Goal: Transaction & Acquisition: Purchase product/service

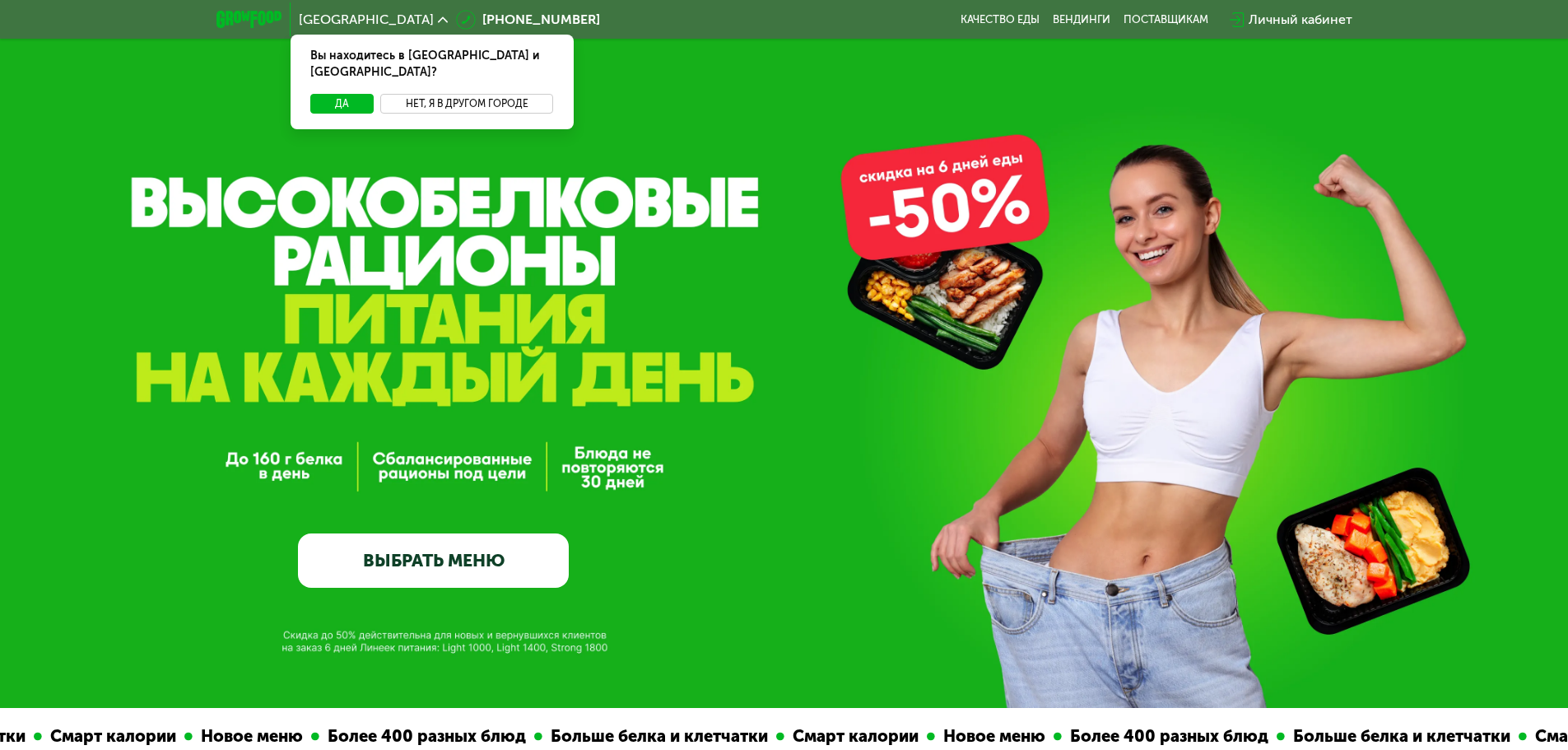
click at [432, 94] on button "Нет, я в другом городе" at bounding box center [467, 104] width 174 height 19
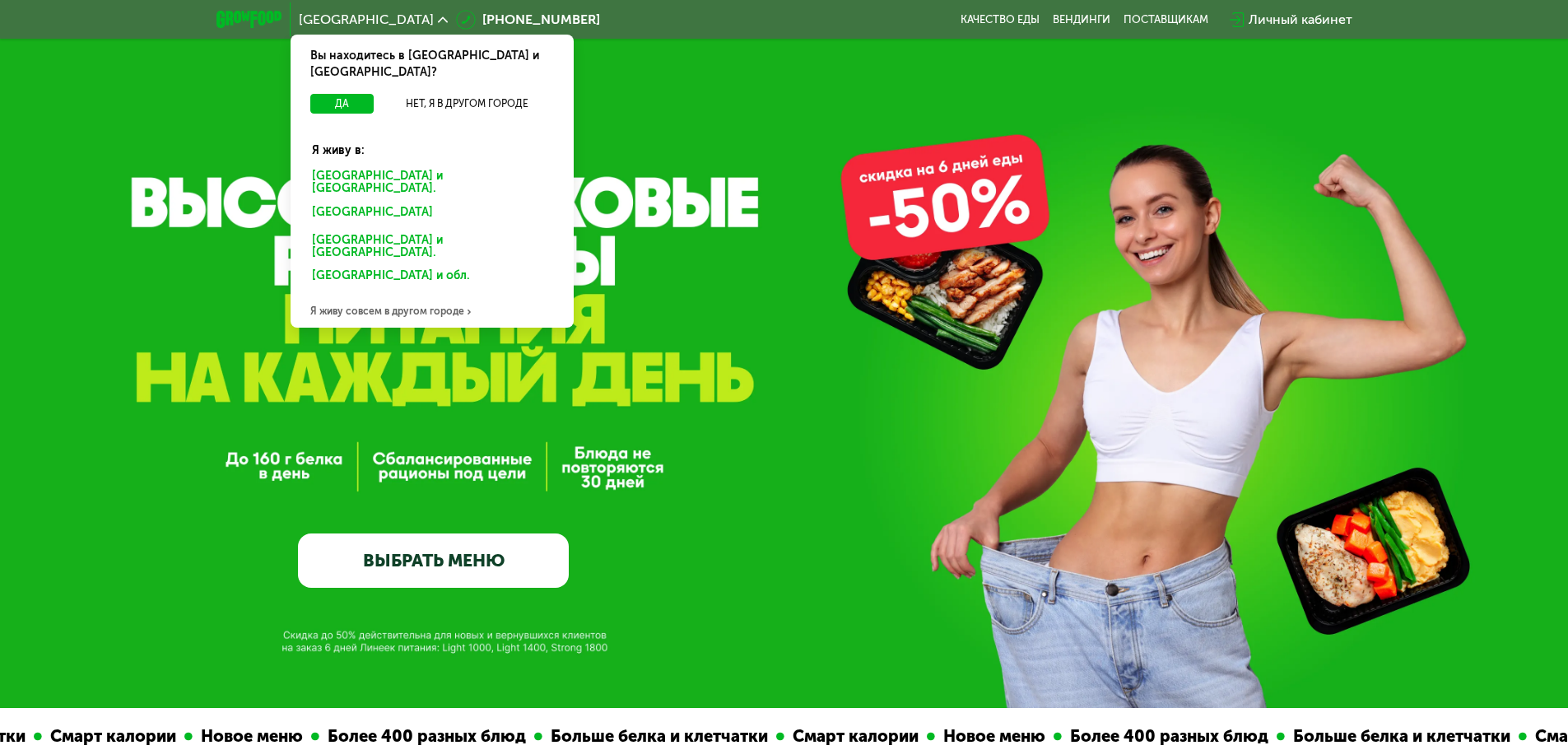
click at [439, 165] on div "Санкт-Петербурге и обл." at bounding box center [431, 183] width 263 height 35
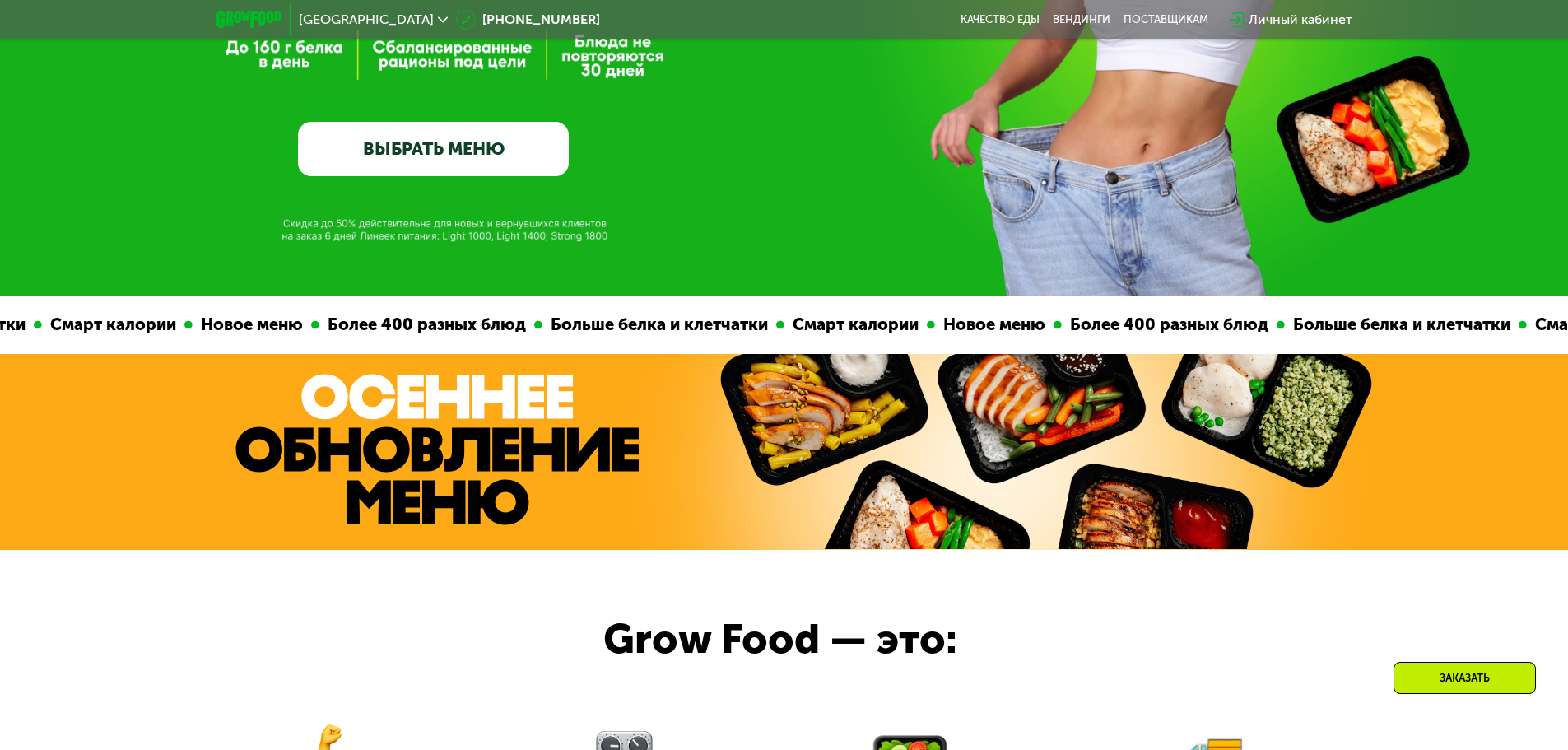
click at [483, 147] on link "ВЫБРАТЬ МЕНЮ" at bounding box center [433, 149] width 271 height 54
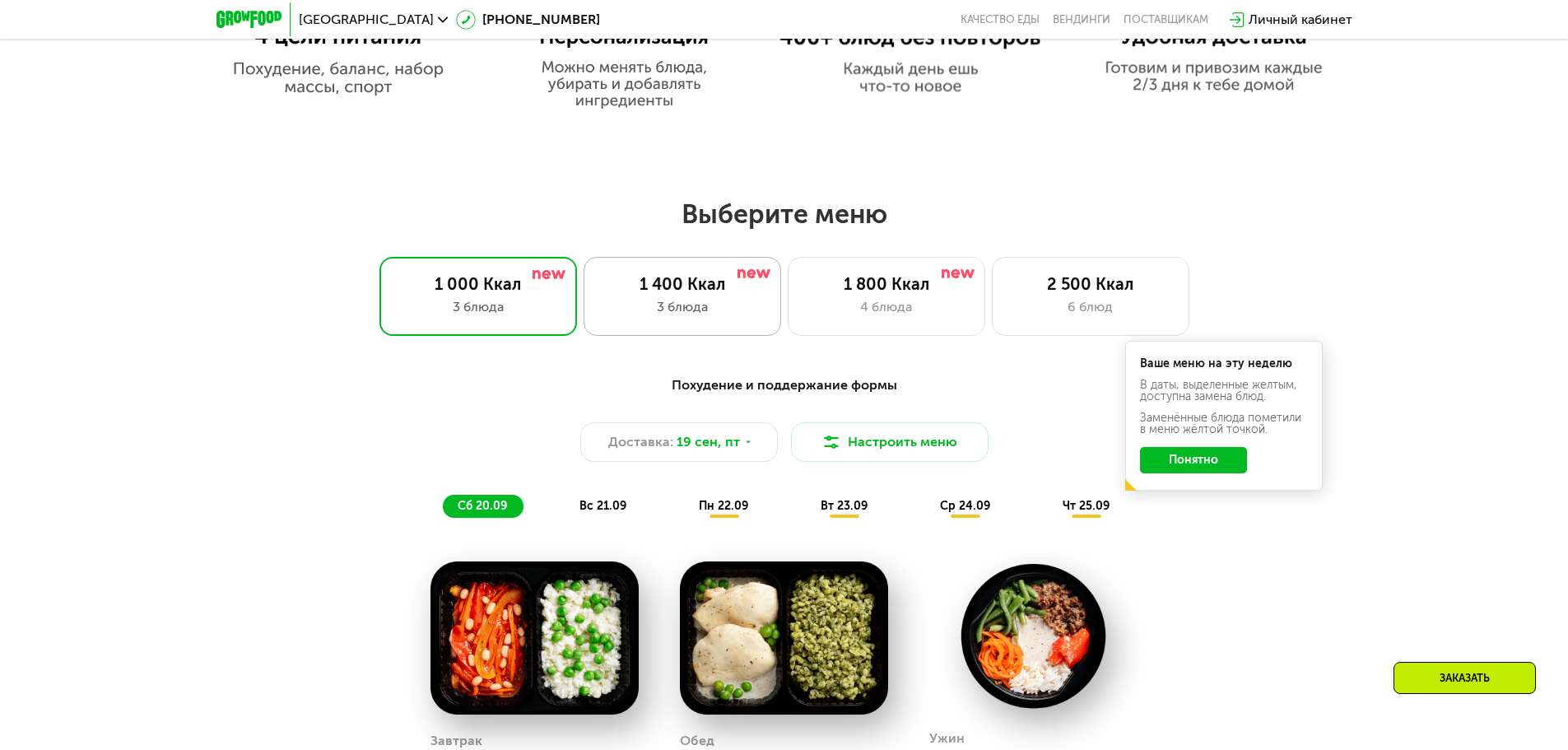
scroll to position [1118, 0]
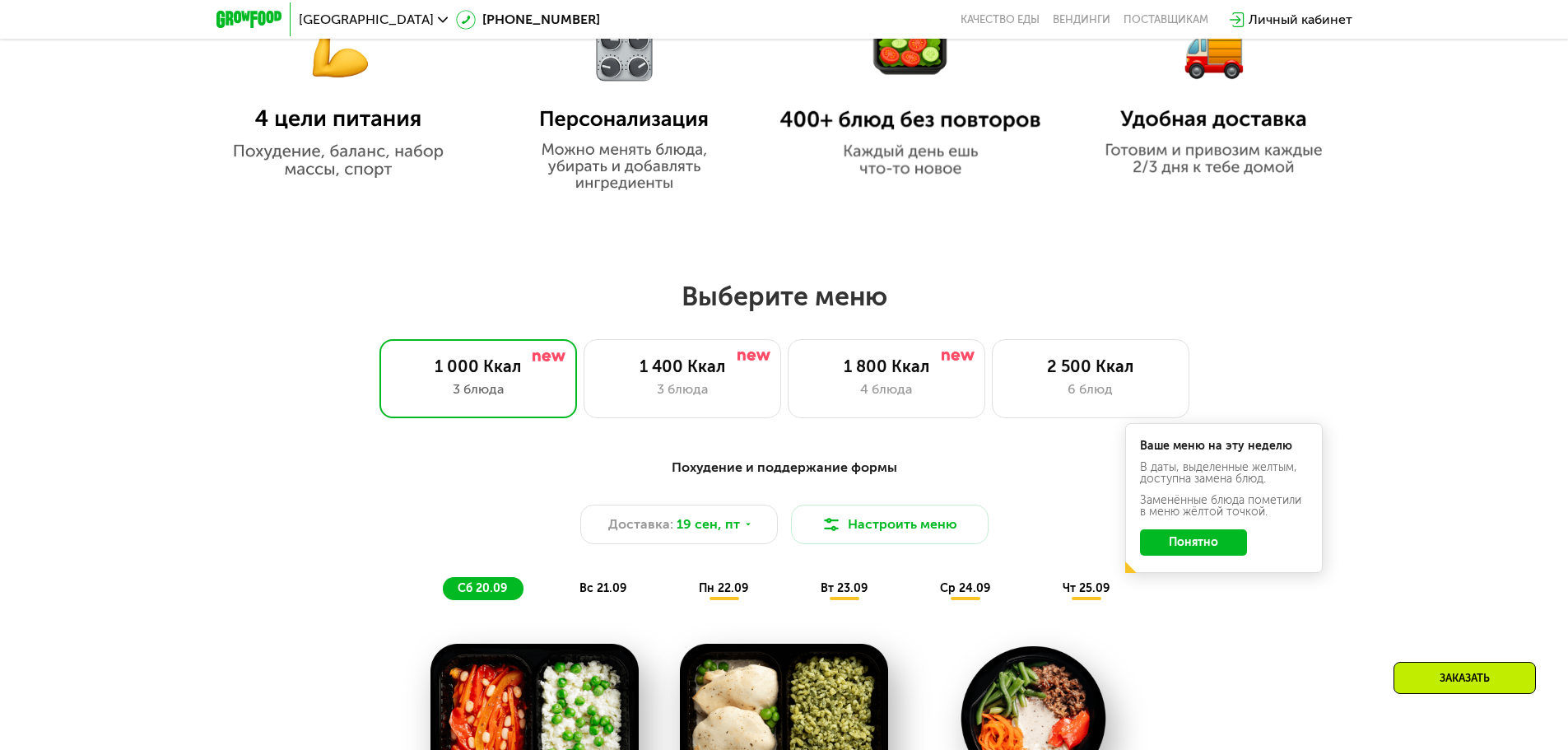
click at [1206, 552] on button "Понятно" at bounding box center [1194, 542] width 107 height 26
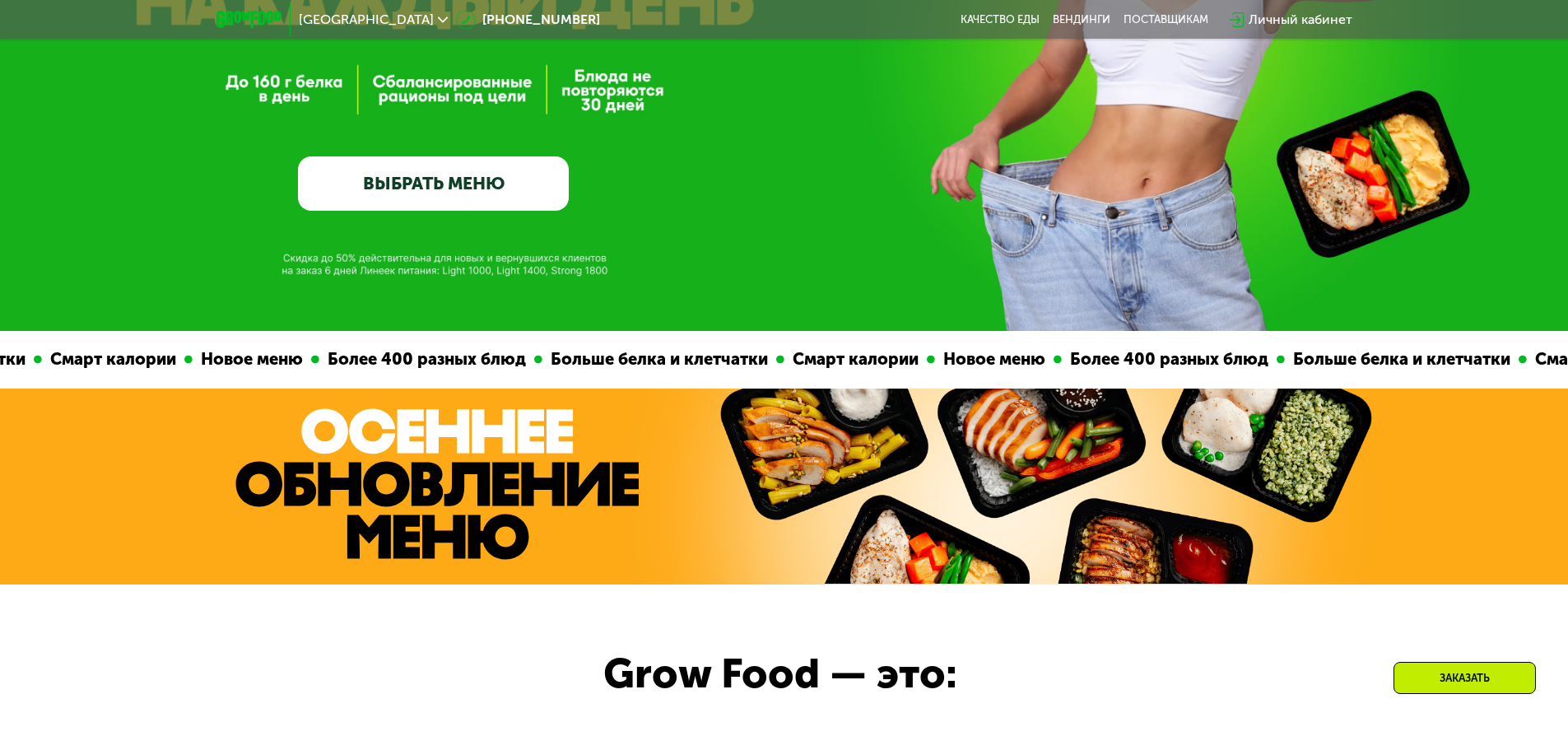
scroll to position [0, 0]
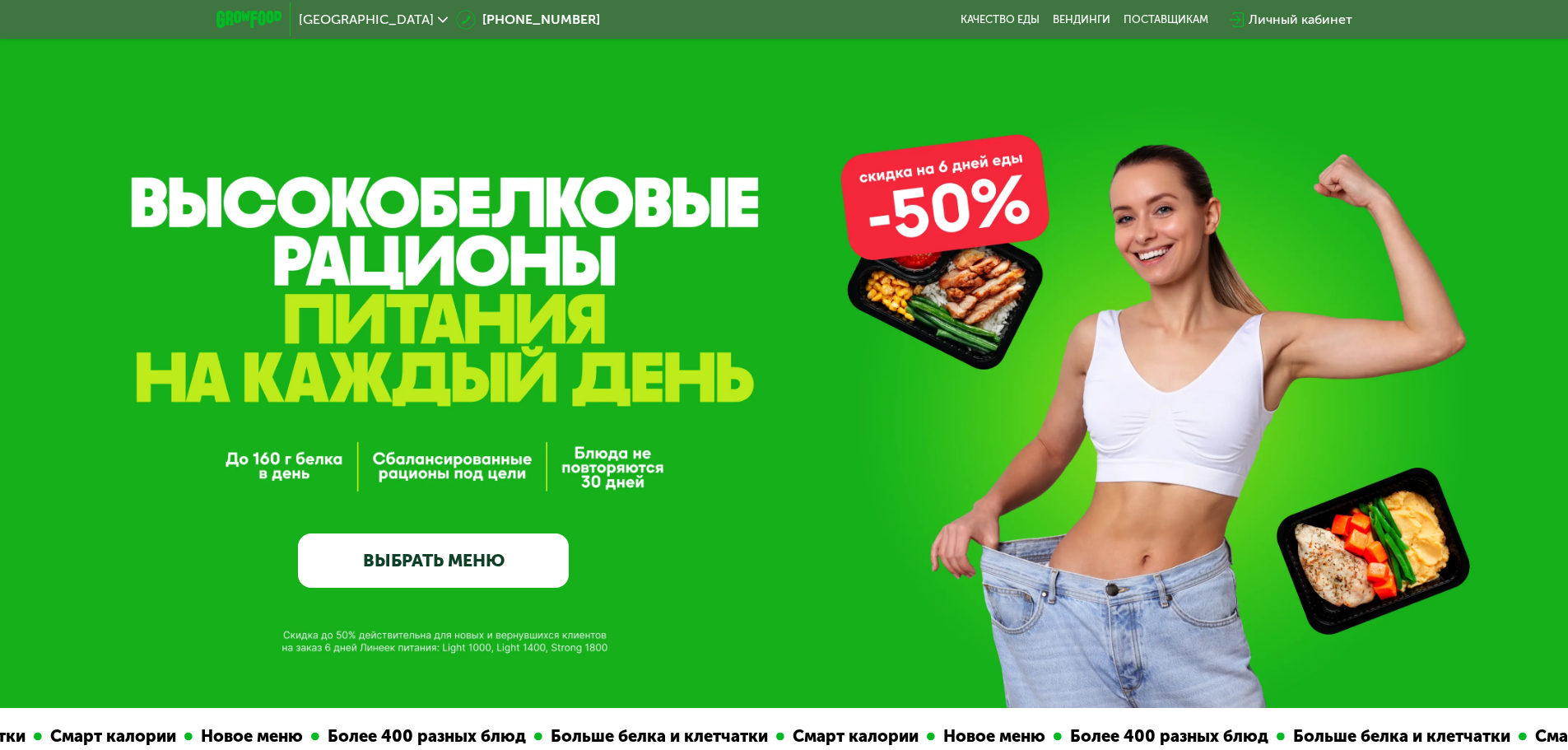
click at [438, 20] on use at bounding box center [443, 19] width 10 height 6
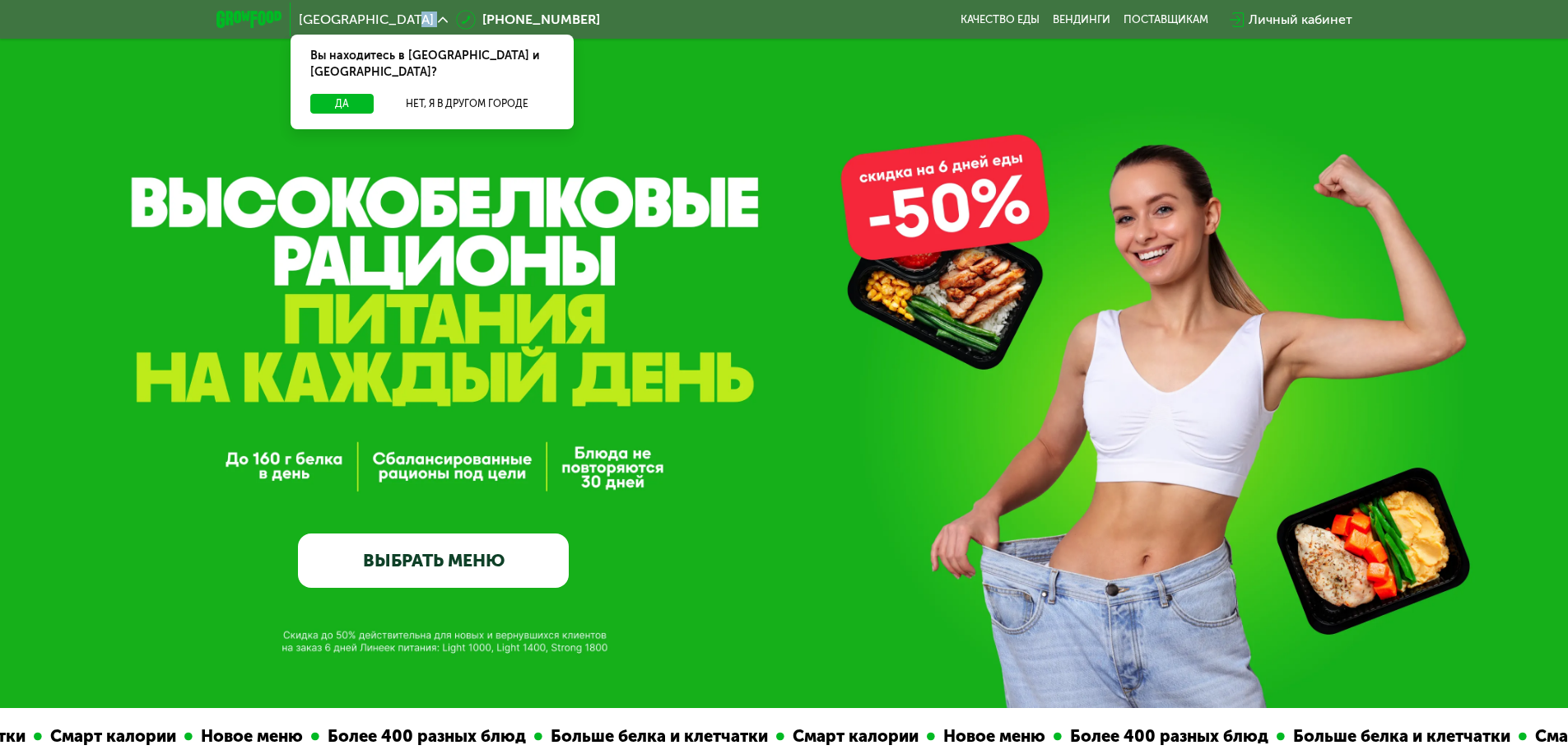
click at [438, 20] on icon at bounding box center [443, 19] width 10 height 10
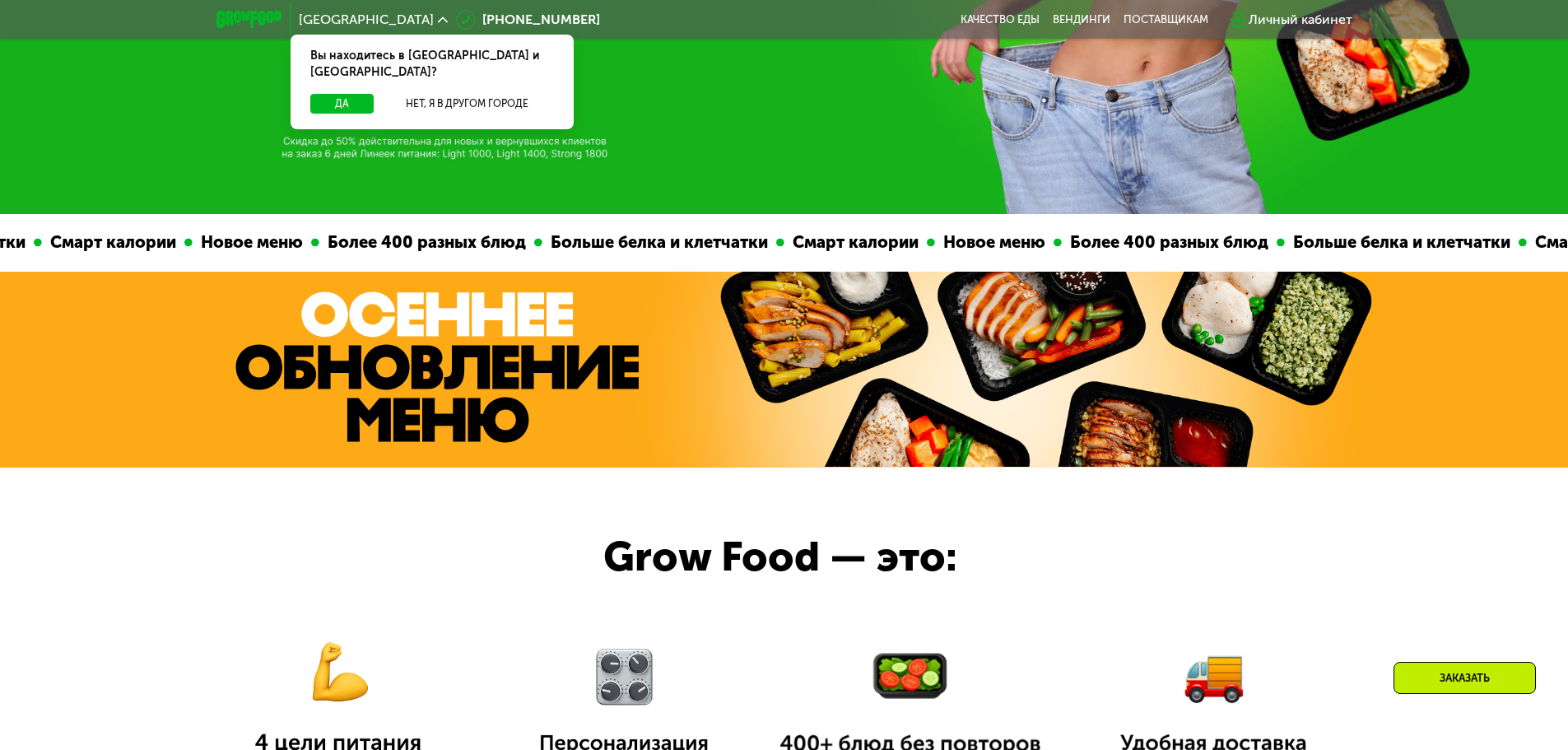
click at [1320, 547] on div at bounding box center [784, 657] width 1568 height 379
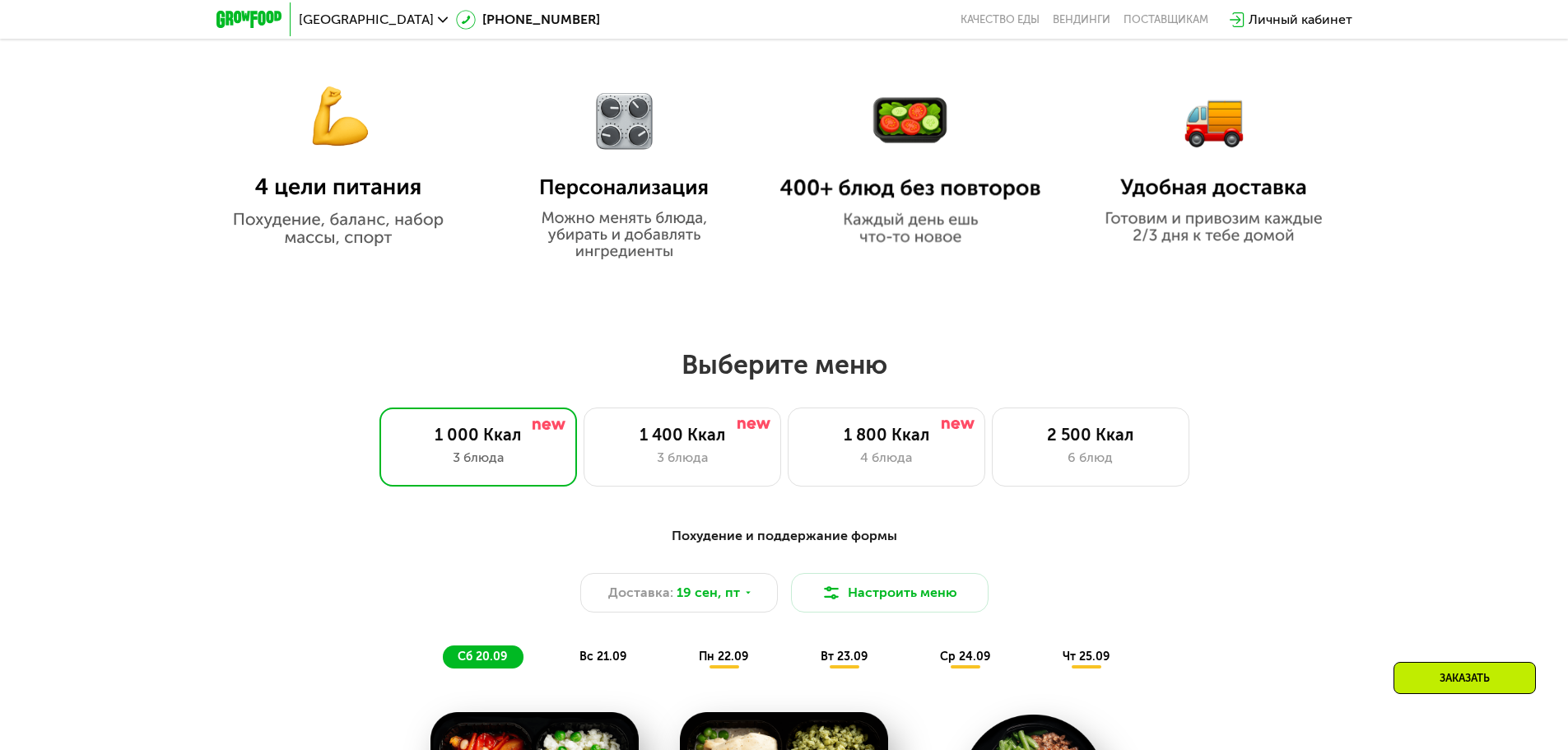
scroll to position [1153, 0]
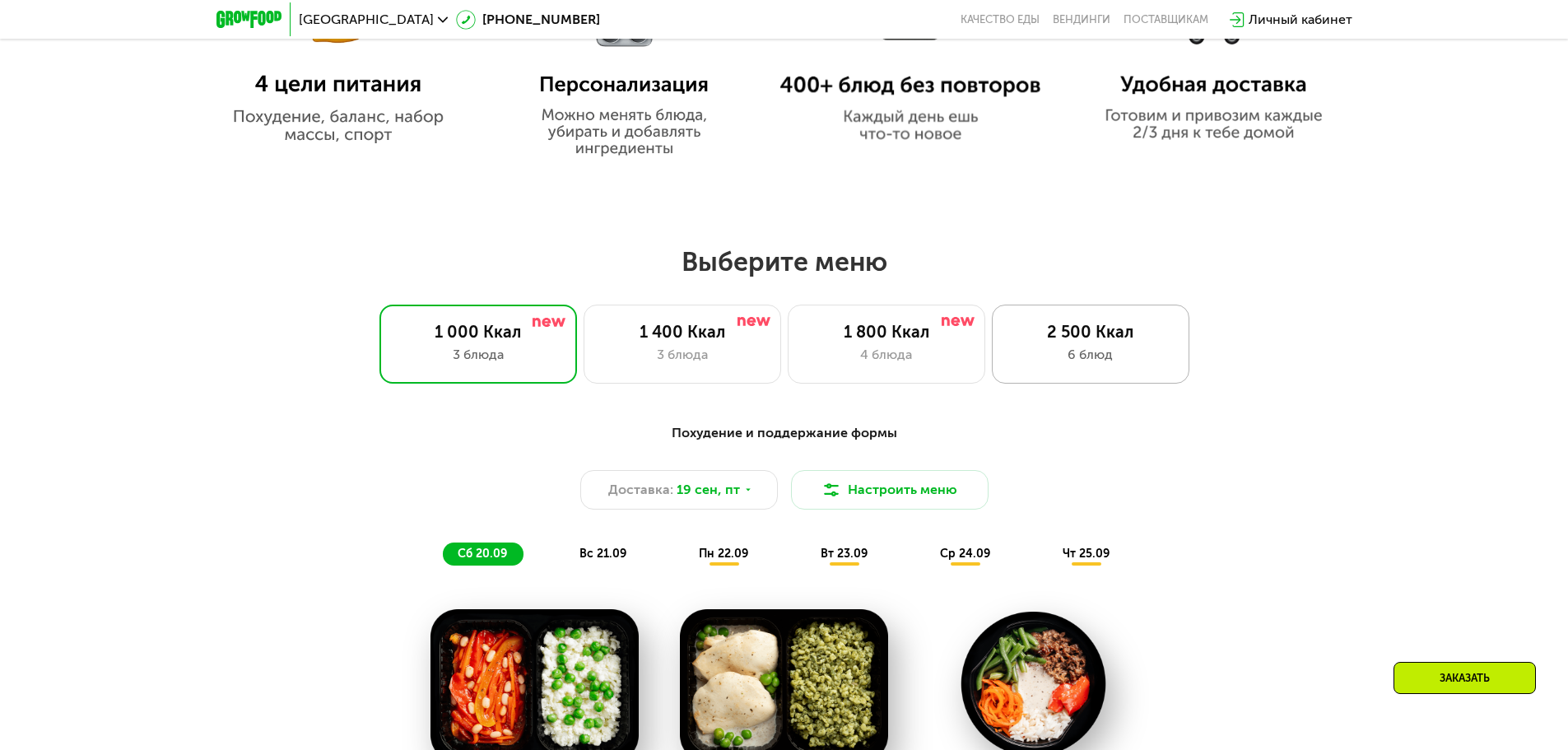
click at [1023, 348] on div "2 500 Ккал 6 блюд" at bounding box center [1090, 344] width 197 height 79
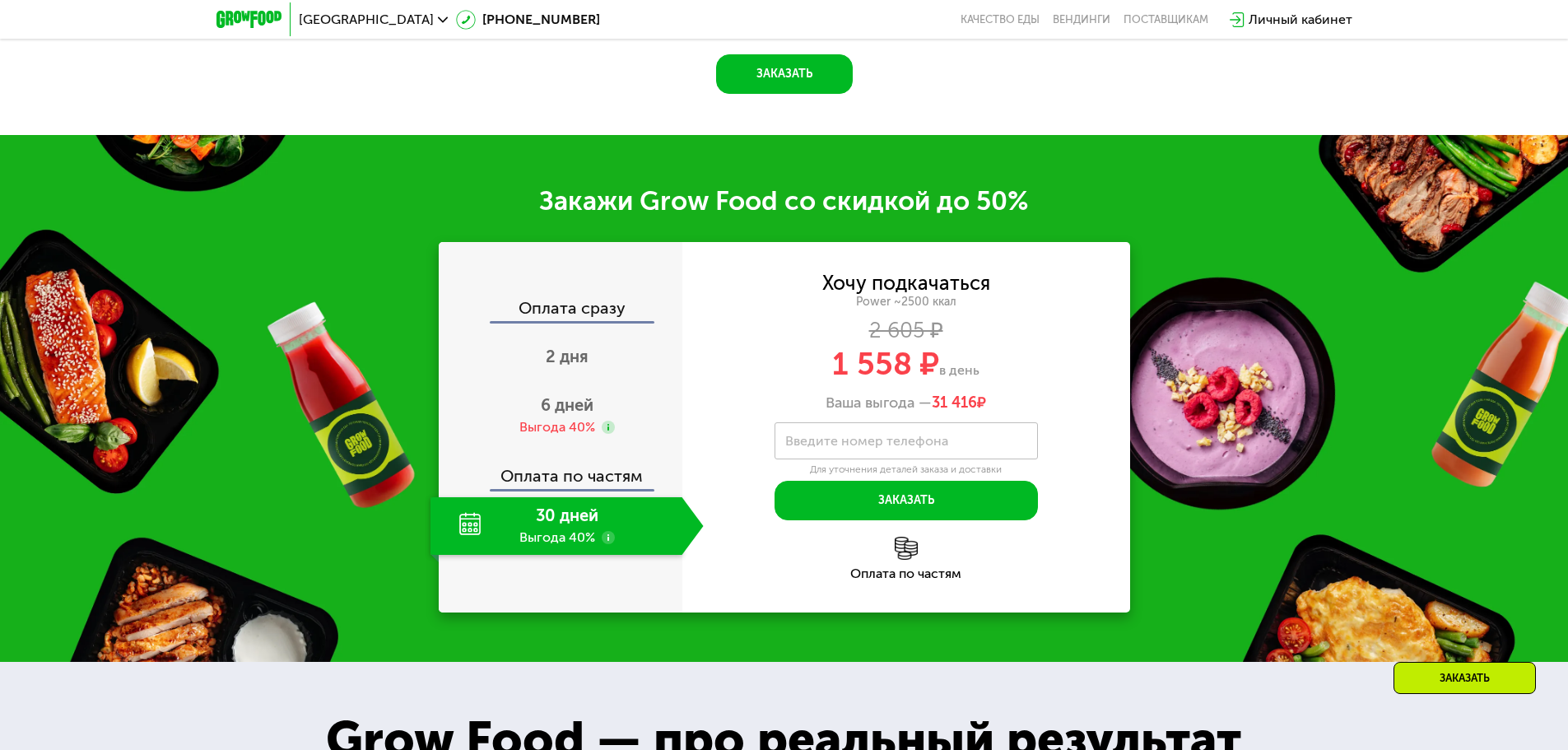
scroll to position [2552, 0]
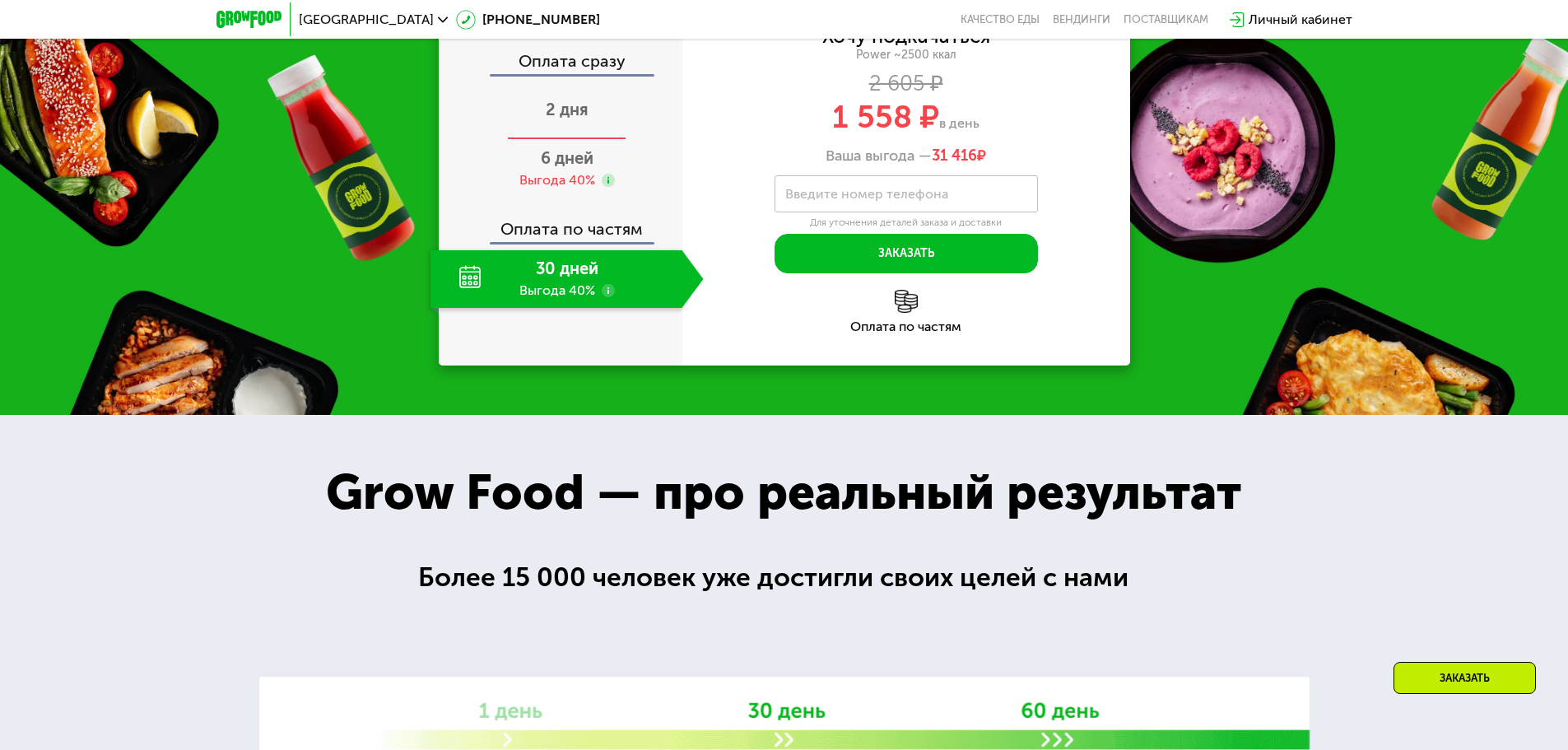
click at [569, 119] on span "2 дня" at bounding box center [567, 110] width 43 height 19
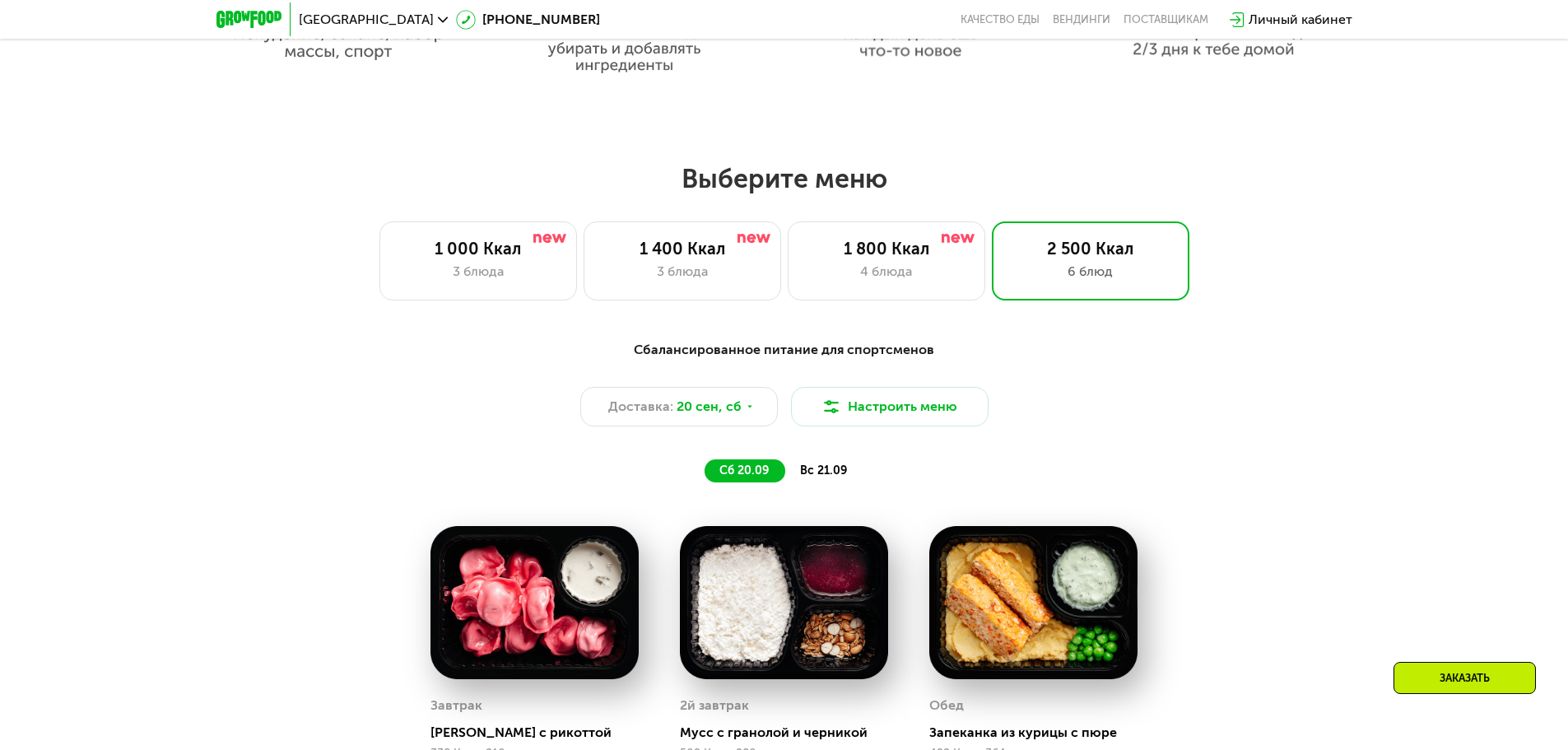
scroll to position [1235, 0]
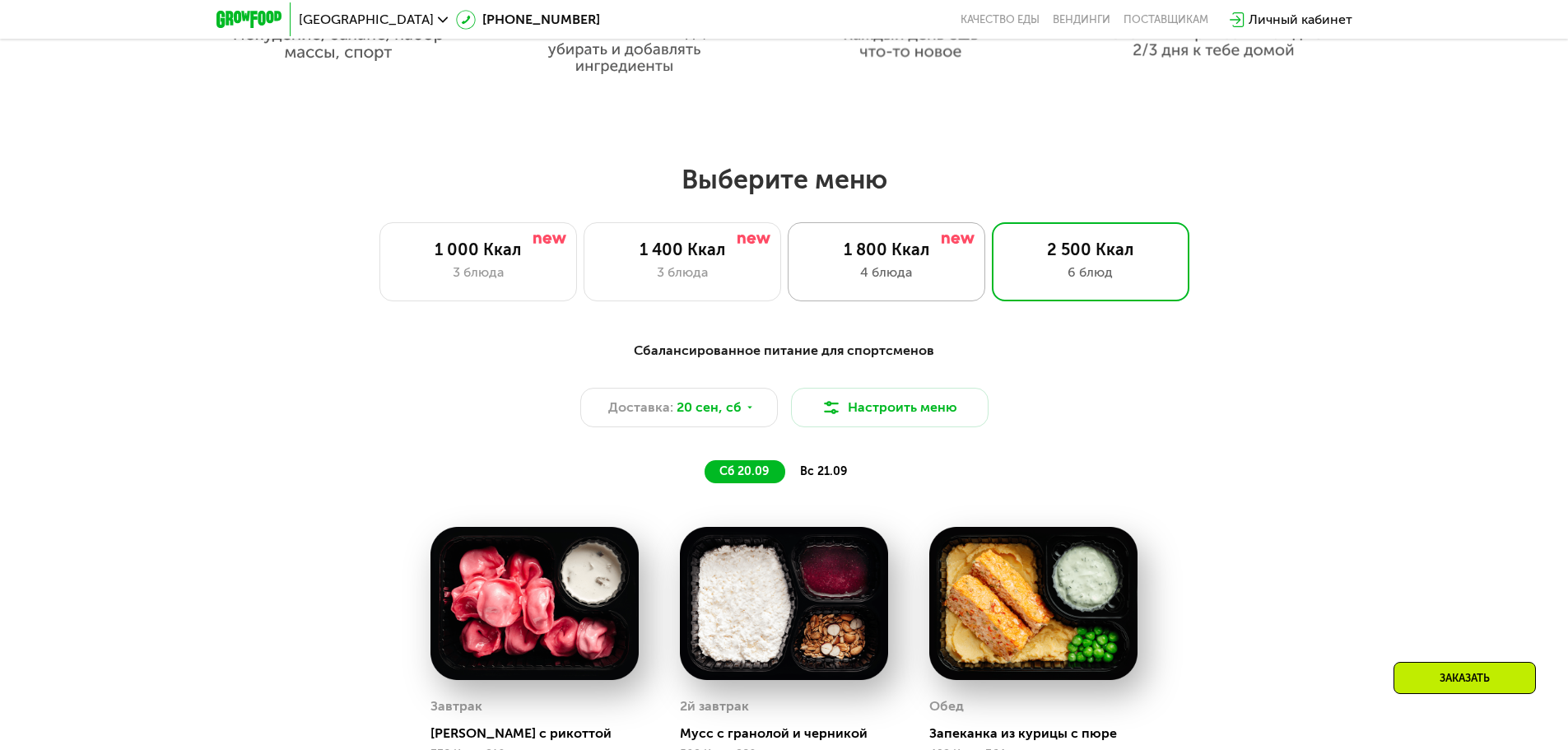
click at [958, 283] on div "4 блюда" at bounding box center [887, 272] width 163 height 19
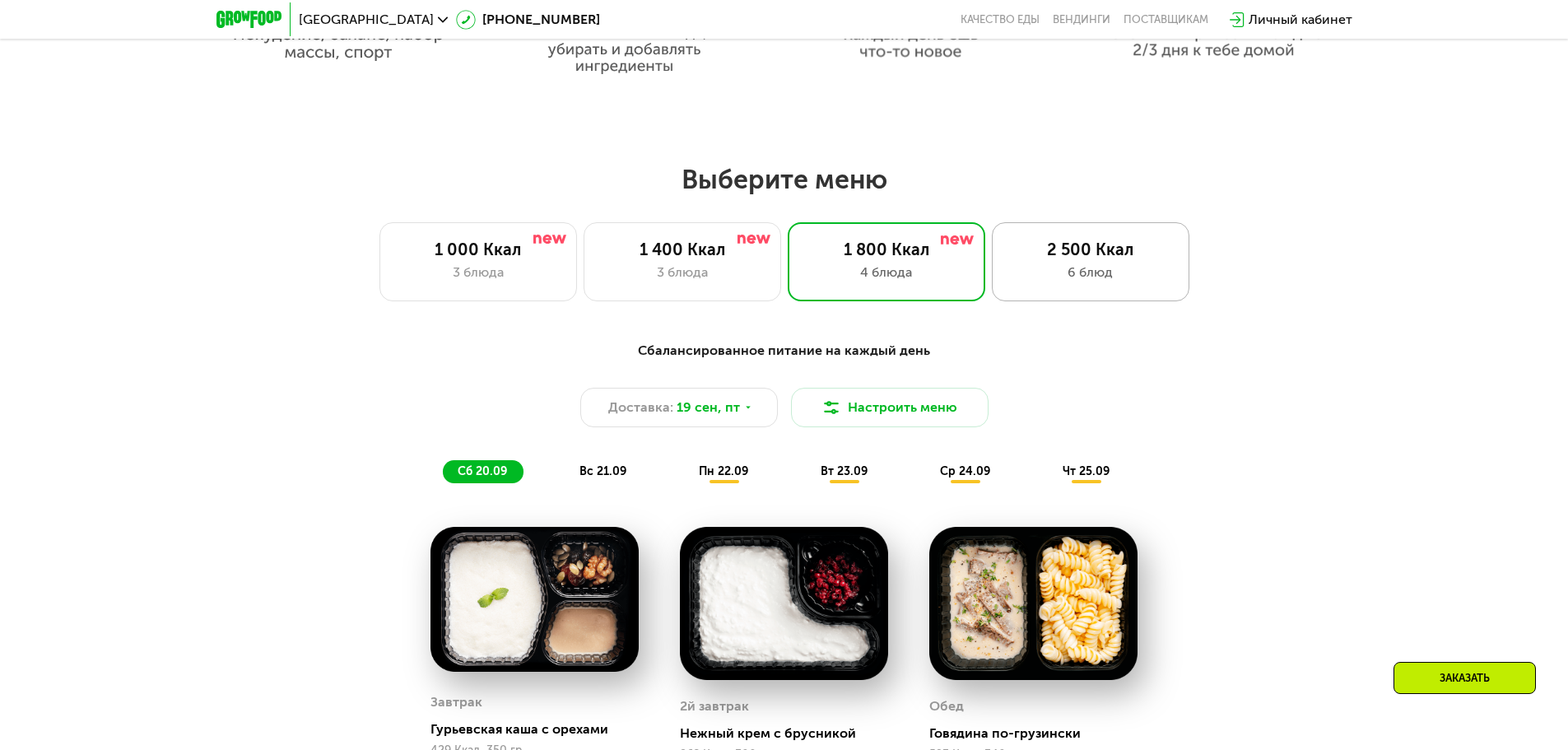
click at [1071, 294] on div "2 500 Ккал 6 блюд" at bounding box center [1090, 261] width 197 height 79
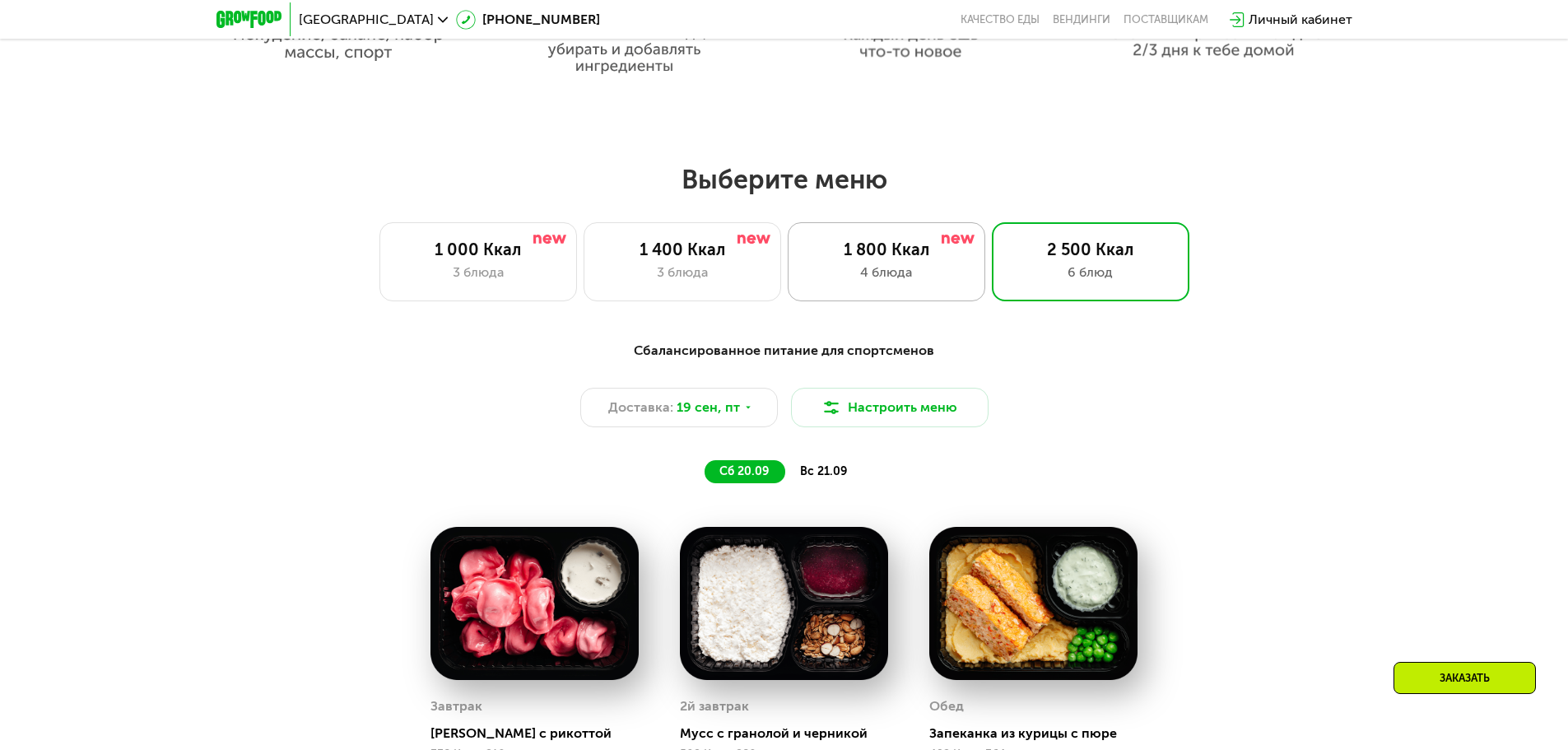
click at [944, 268] on div "4 блюда" at bounding box center [887, 272] width 163 height 19
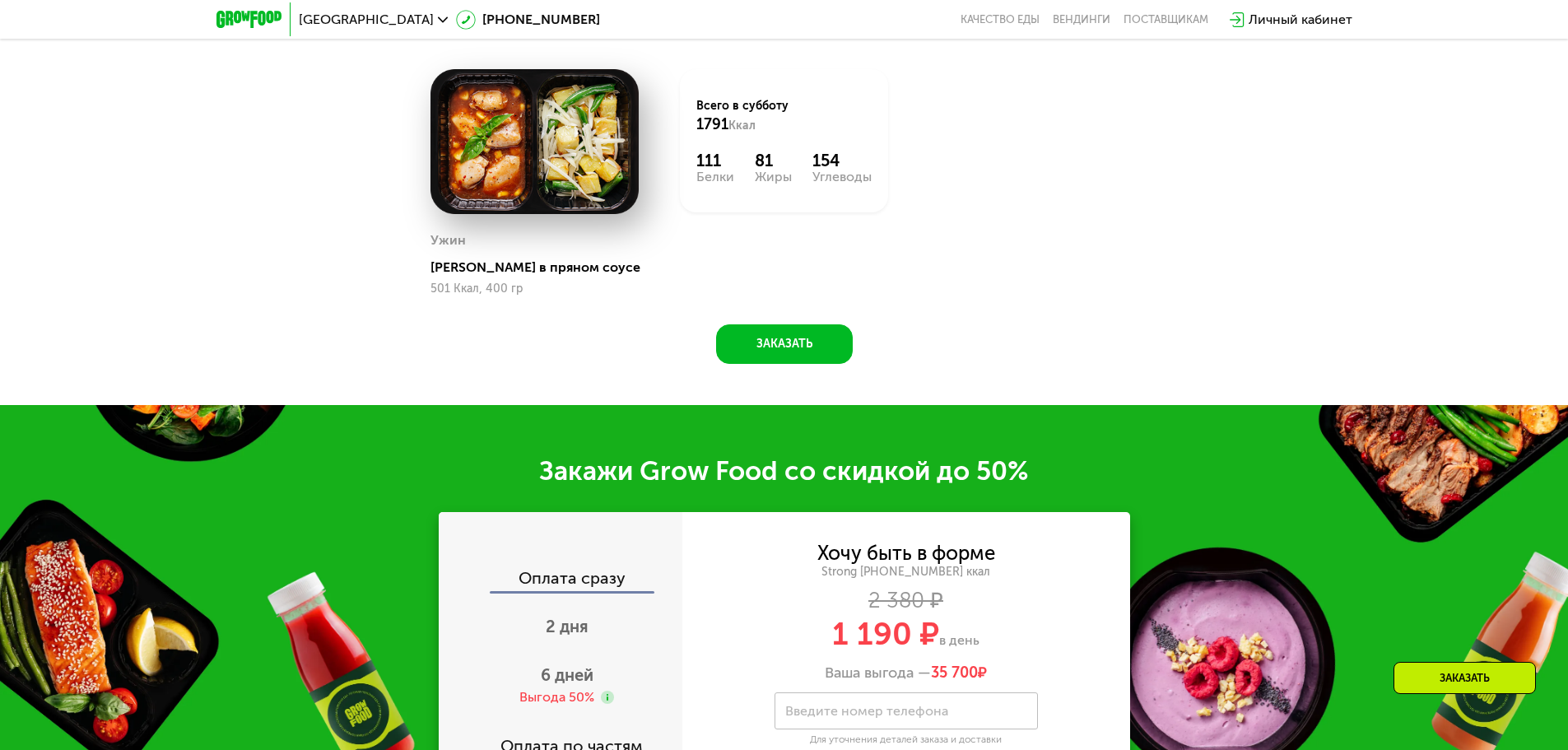
scroll to position [2141, 0]
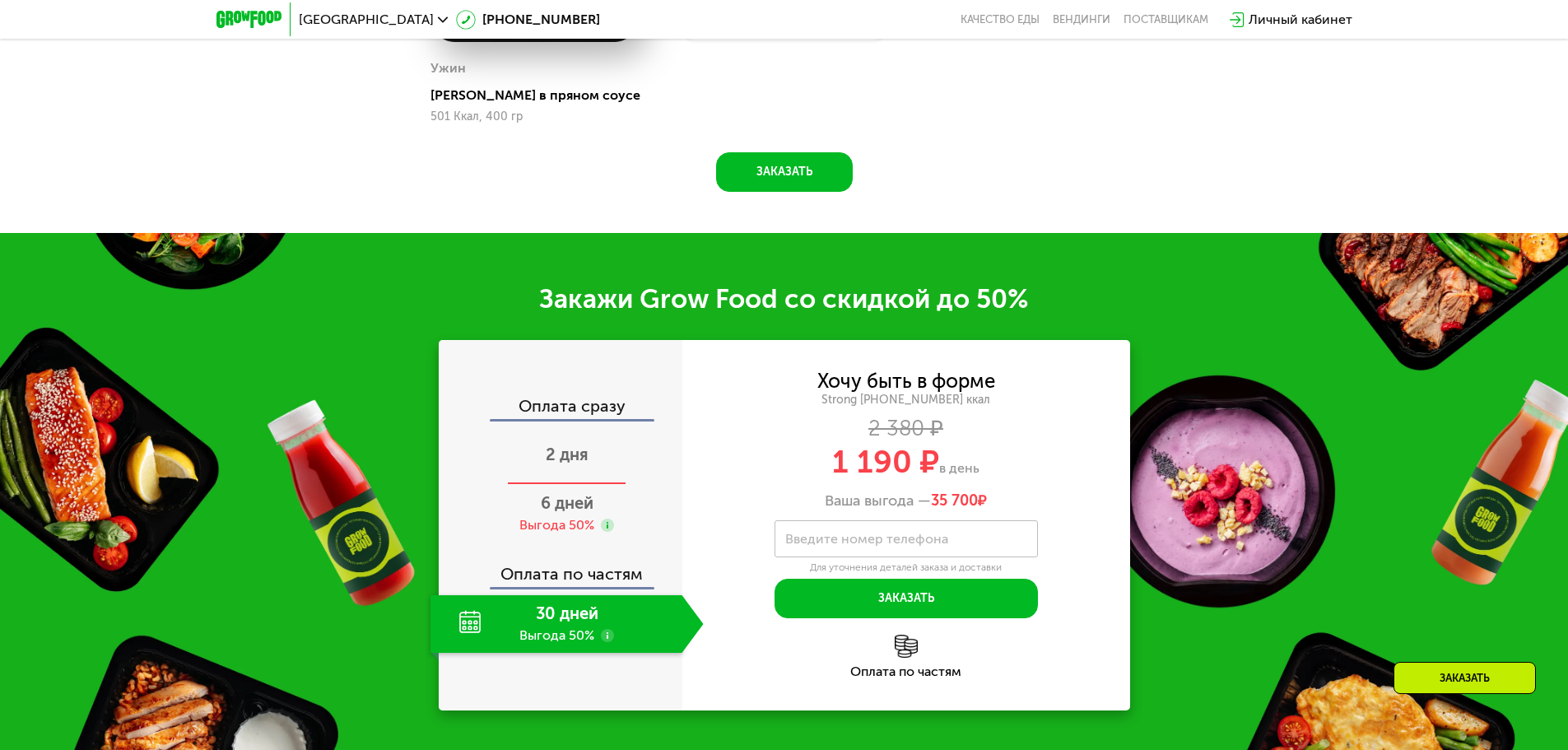
click at [558, 449] on div "2 дня" at bounding box center [566, 456] width 273 height 57
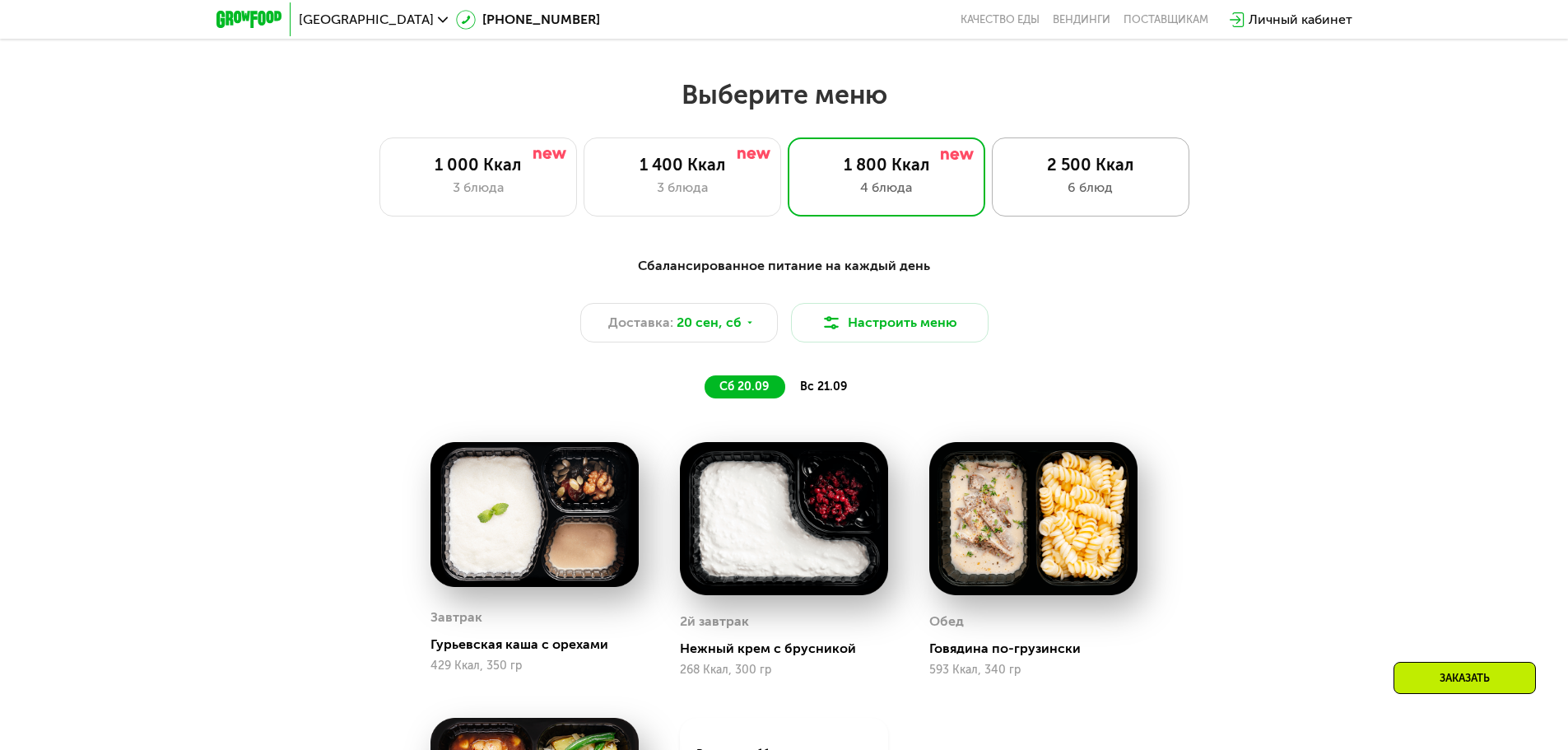
click at [1080, 197] on div "6 блюд" at bounding box center [1091, 188] width 163 height 19
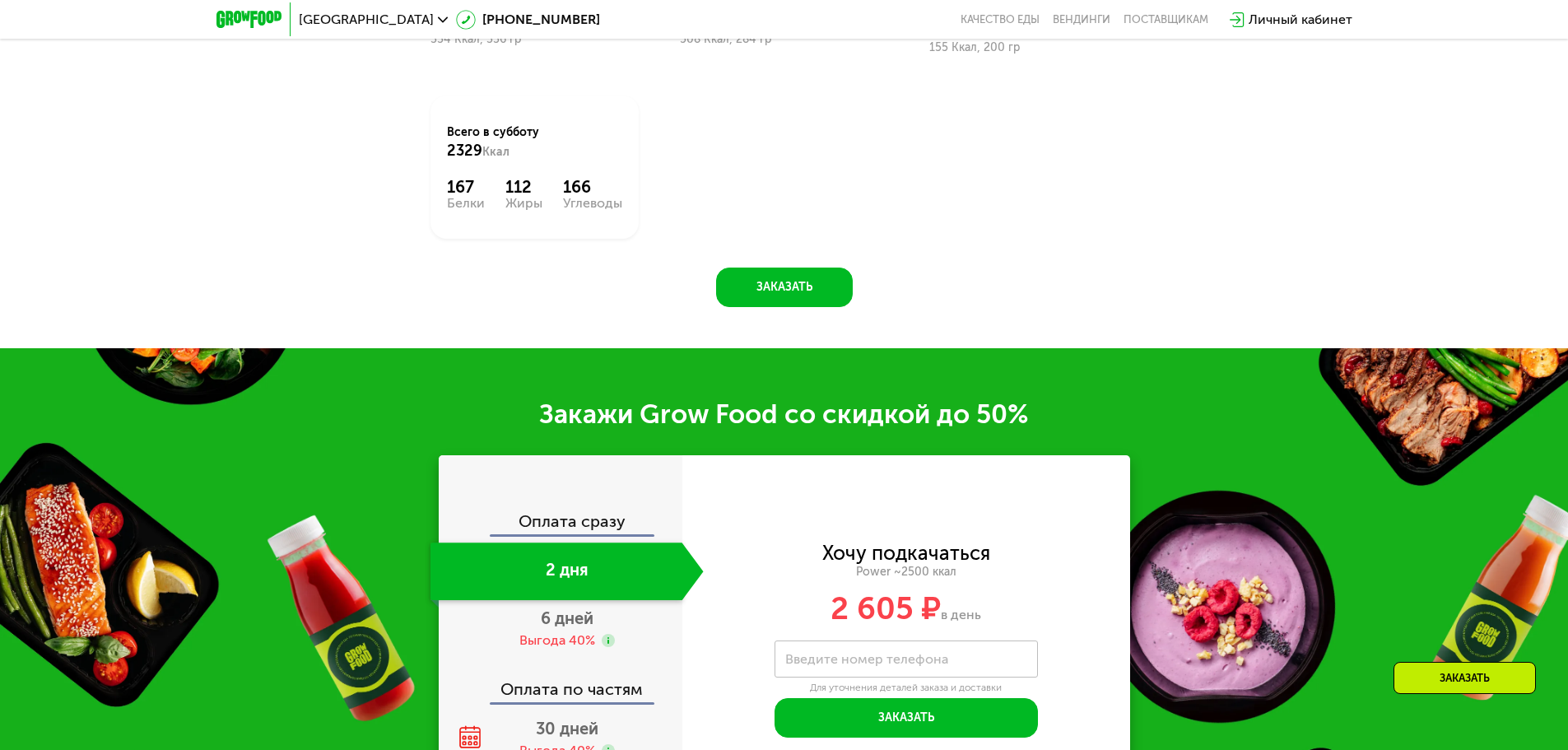
scroll to position [2308, 0]
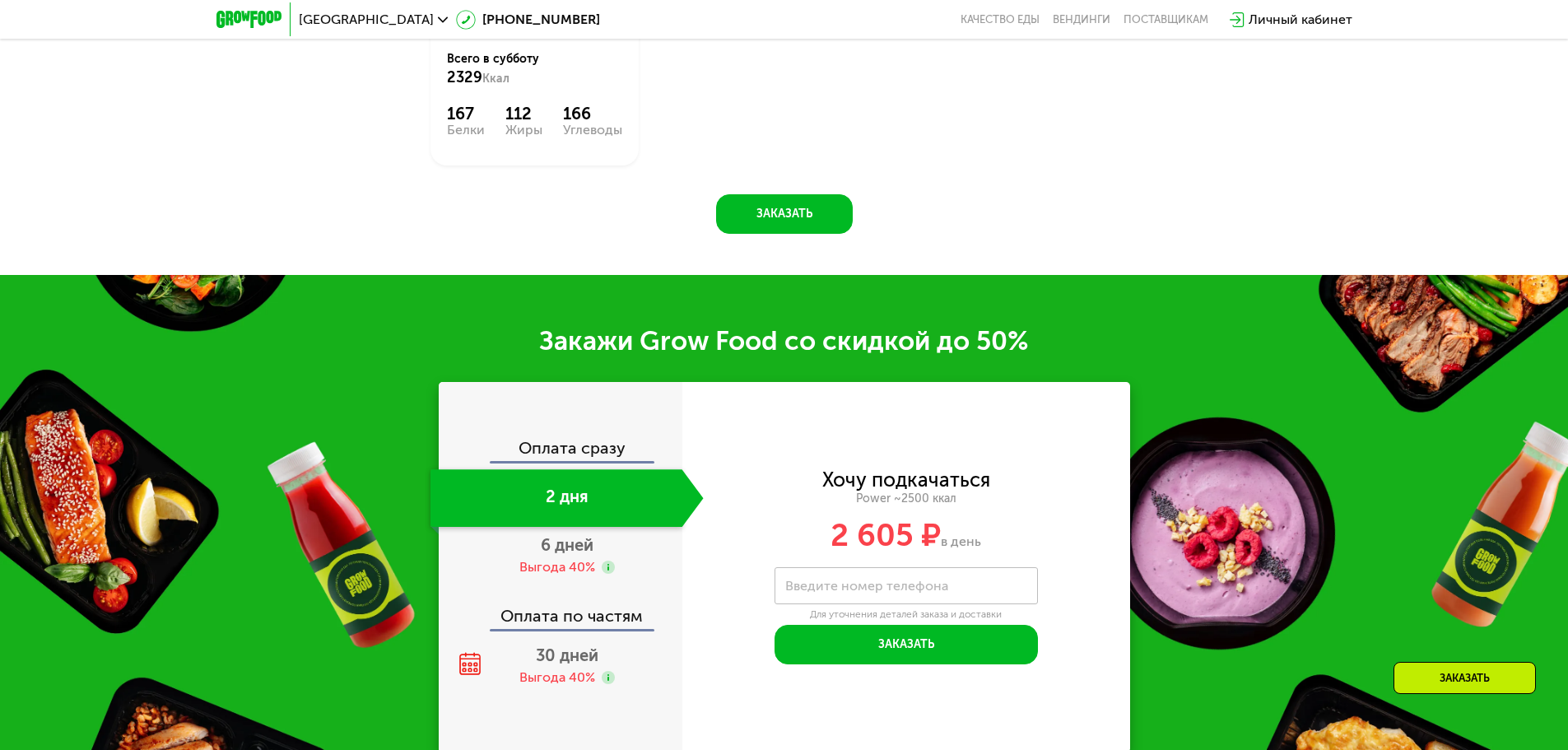
click at [569, 494] on div "2 дня" at bounding box center [556, 497] width 252 height 57
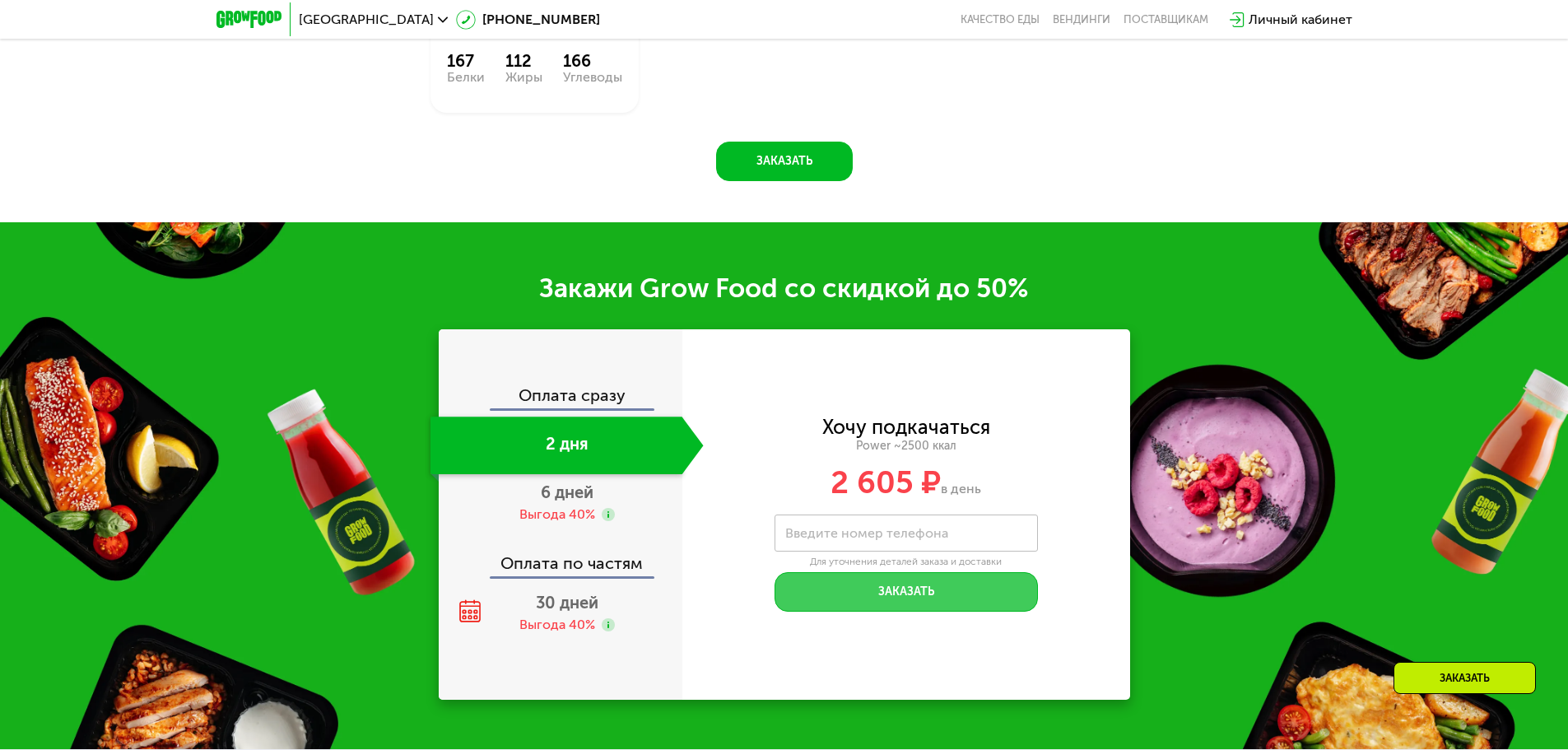
scroll to position [2390, 0]
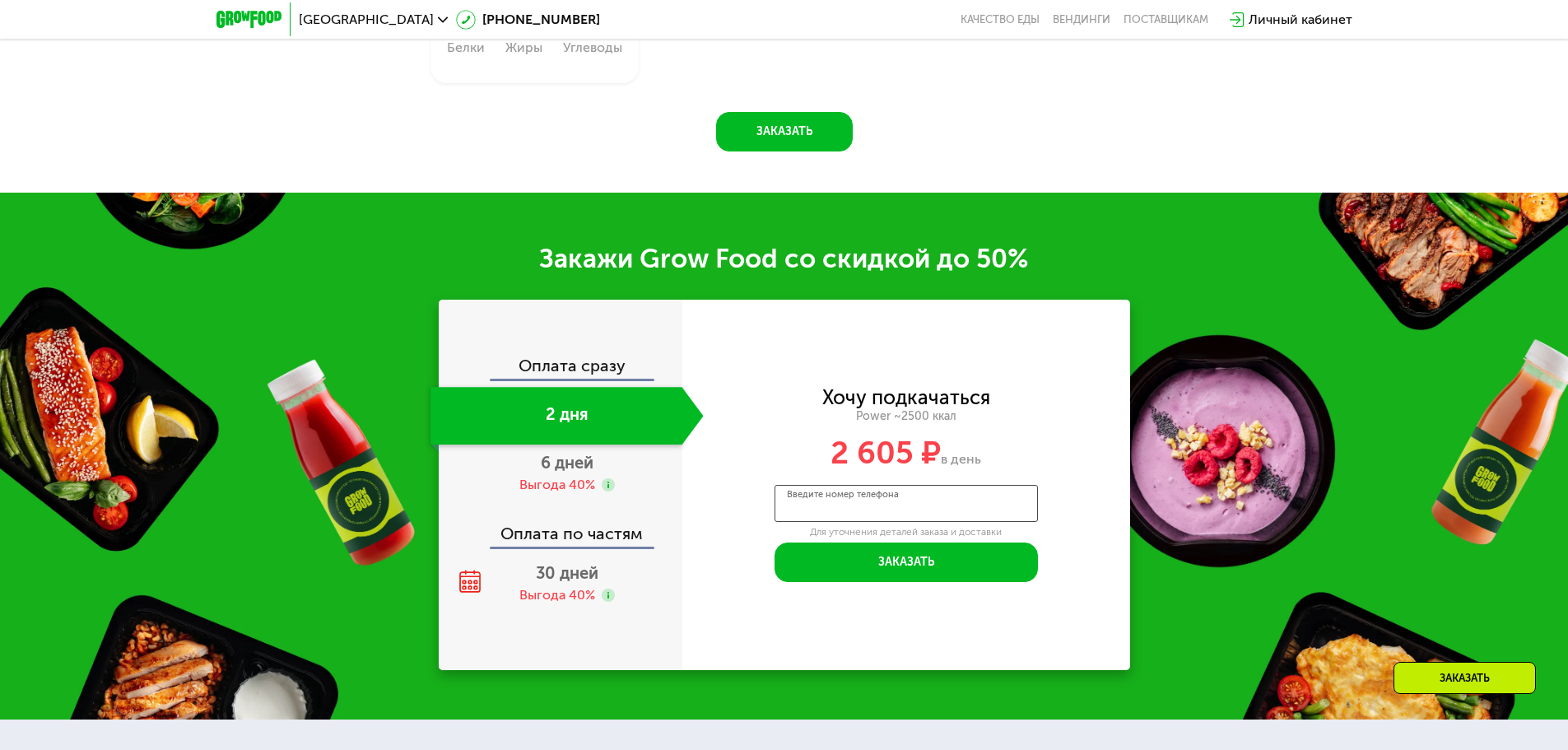
click at [971, 504] on input "Введите номер телефона" at bounding box center [906, 503] width 263 height 37
click at [1057, 510] on div "Хочу подкачаться Power ~2500 ккал 2 605 ₽ в день Введите свой номер телефона Вв…" at bounding box center [906, 486] width 448 height 194
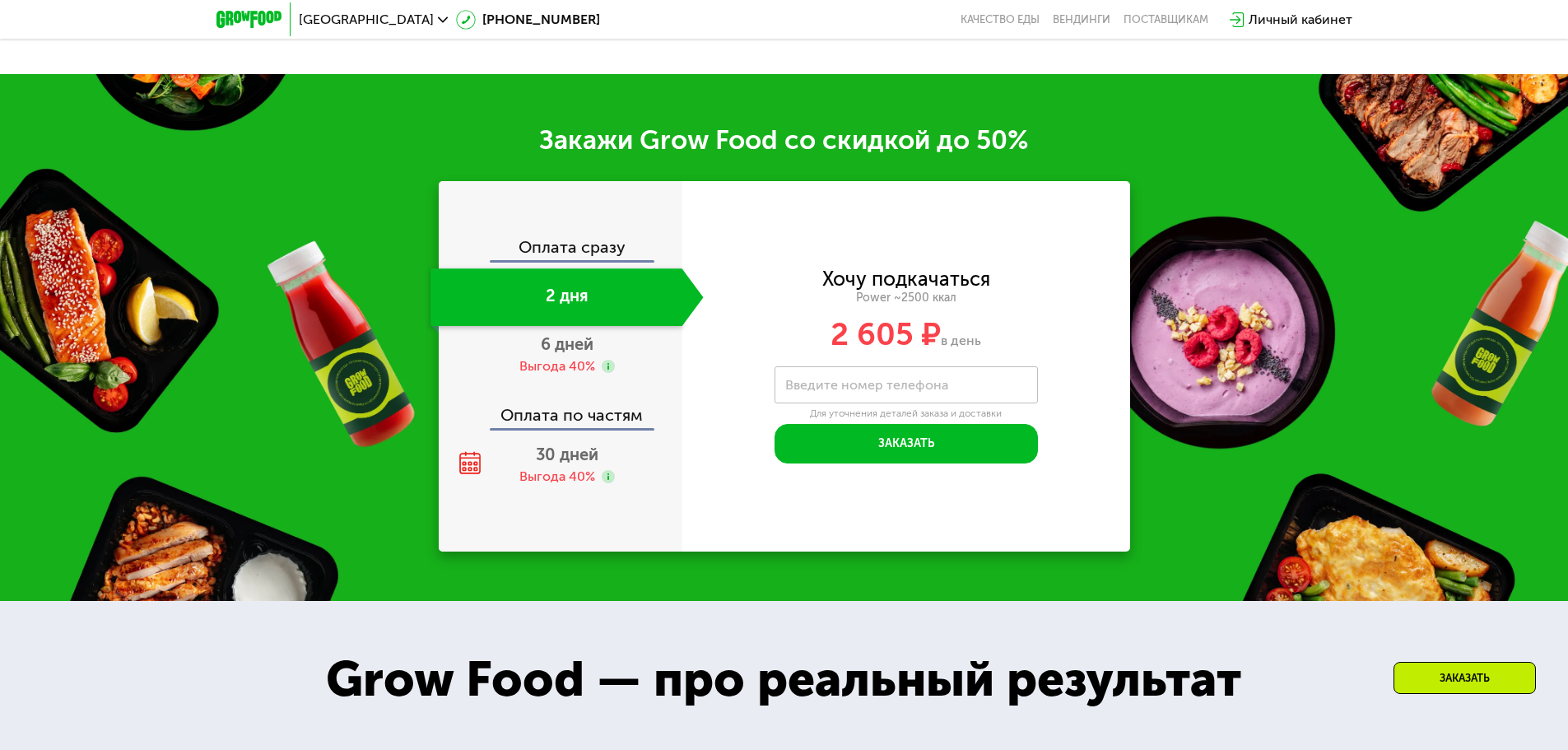
scroll to position [2638, 0]
